Goal: Information Seeking & Learning: Learn about a topic

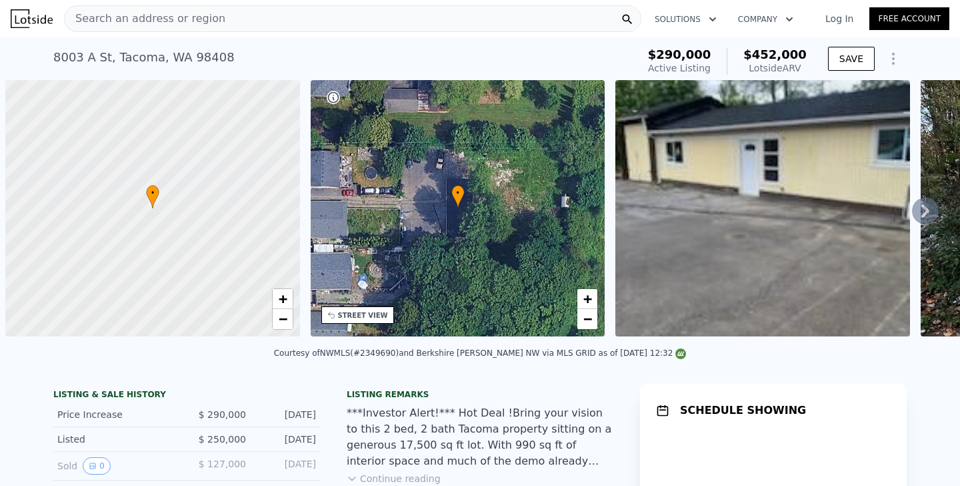
scroll to position [0, 5]
